Goal: Communication & Community: Answer question/provide support

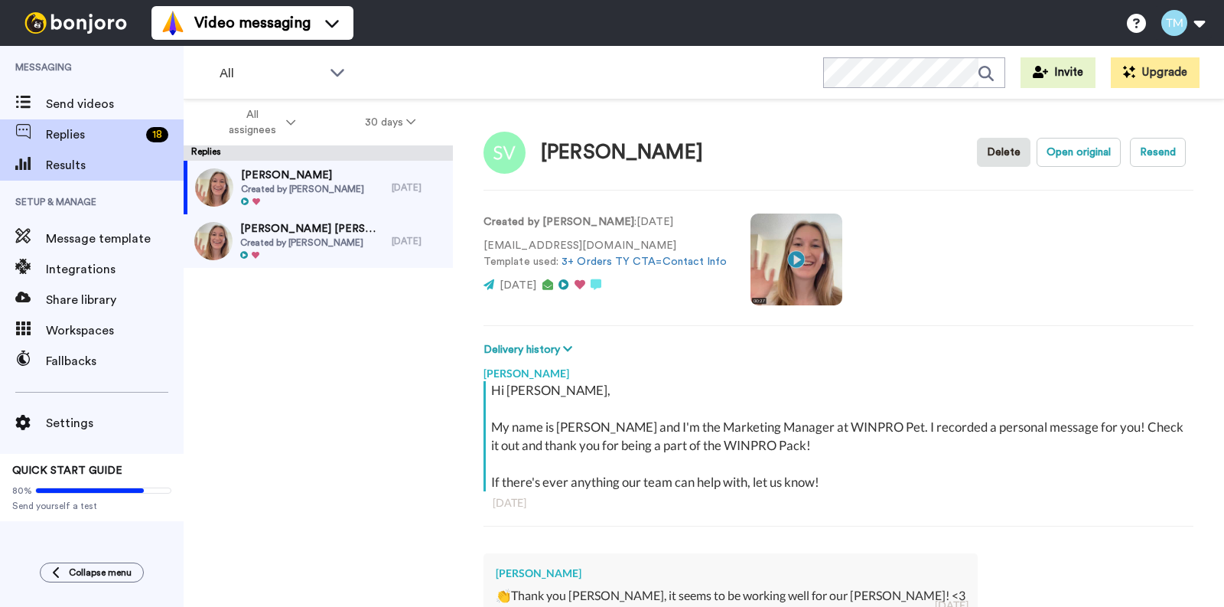
type textarea "x"
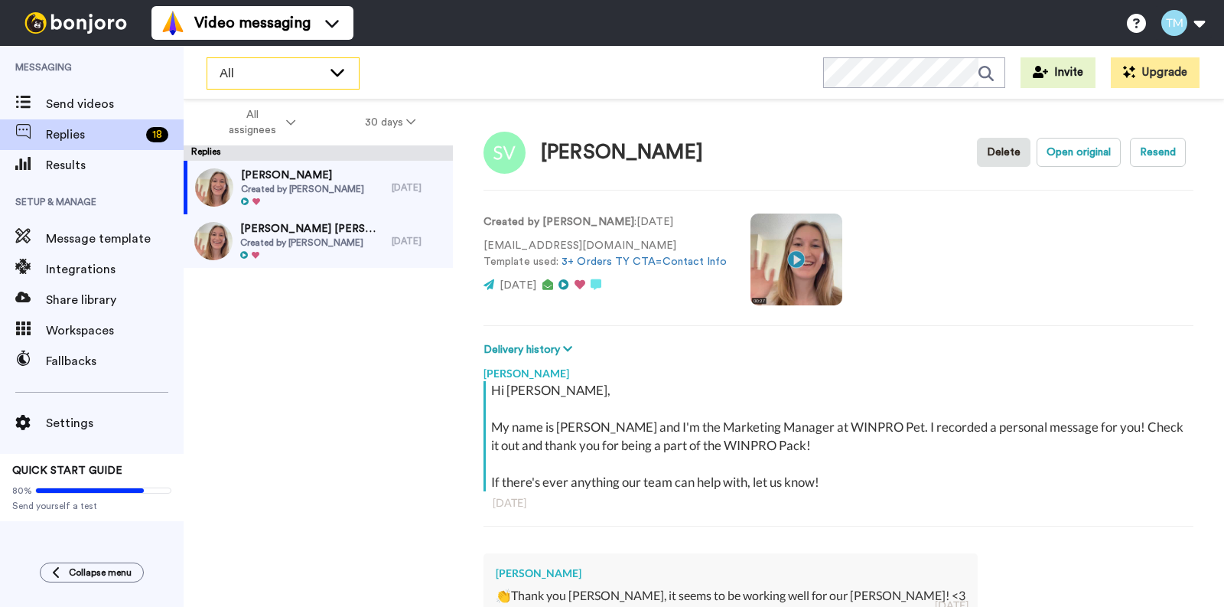
click at [338, 70] on icon at bounding box center [337, 71] width 18 height 15
click at [226, 402] on div "[PERSON_NAME] Created by [PERSON_NAME] [DATE] [PERSON_NAME] [PERSON_NAME] Creat…" at bounding box center [318, 388] width 269 height 455
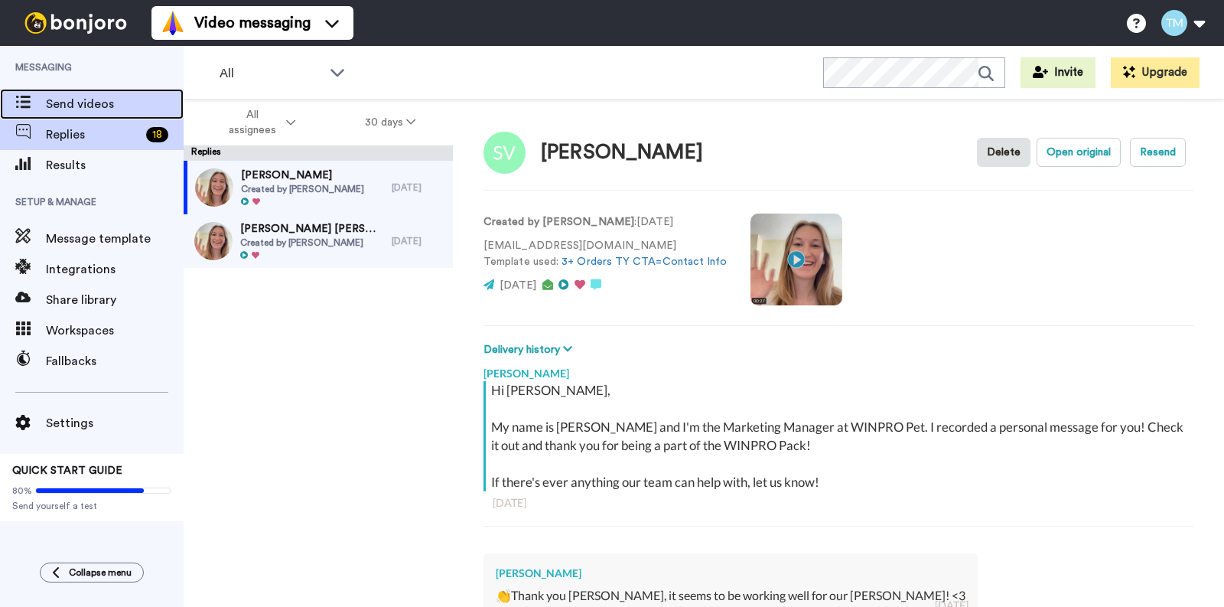
click at [99, 102] on span "Send videos" at bounding box center [115, 104] width 138 height 18
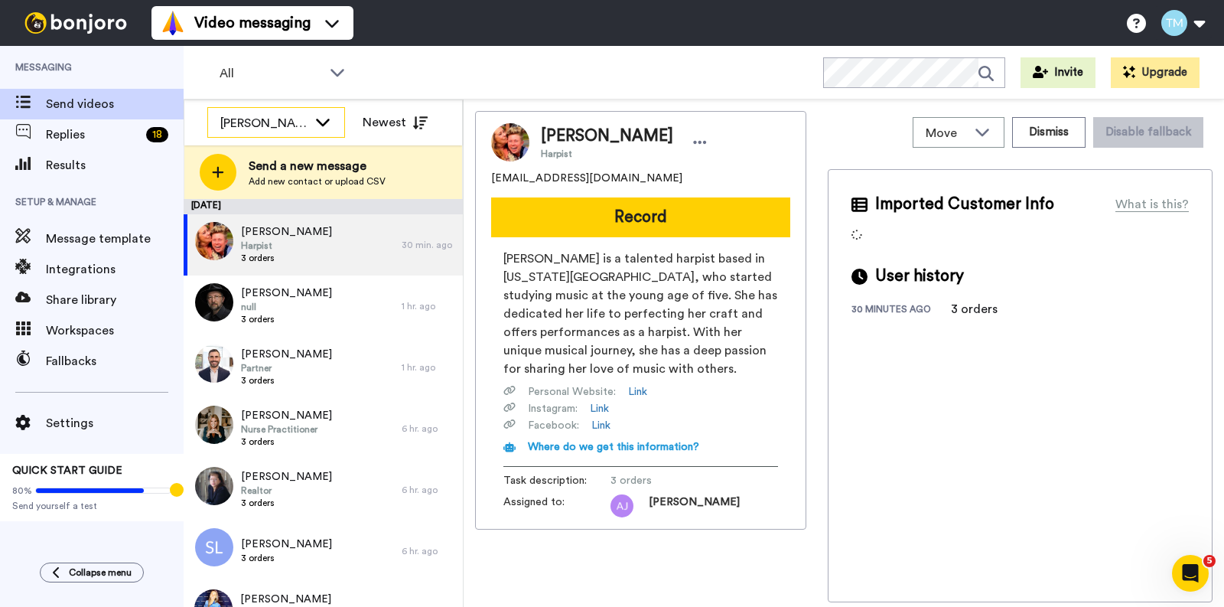
click at [322, 119] on icon at bounding box center [323, 121] width 18 height 15
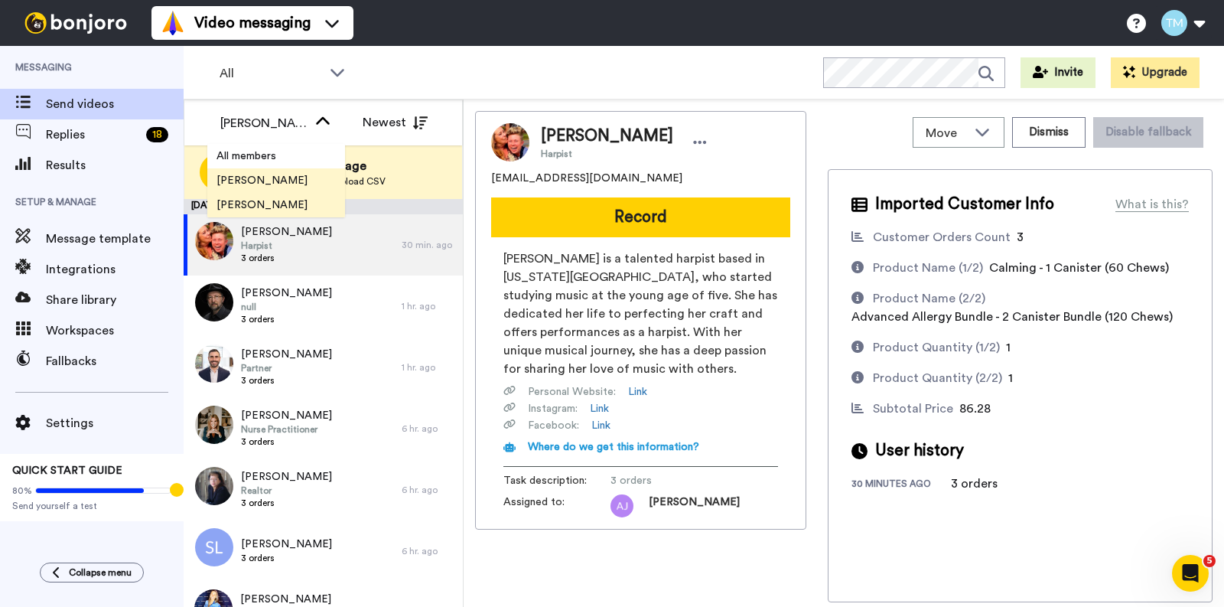
click at [303, 174] on li "Tim Mitchum" at bounding box center [276, 180] width 138 height 24
